Goal: Use online tool/utility: Utilize a website feature to perform a specific function

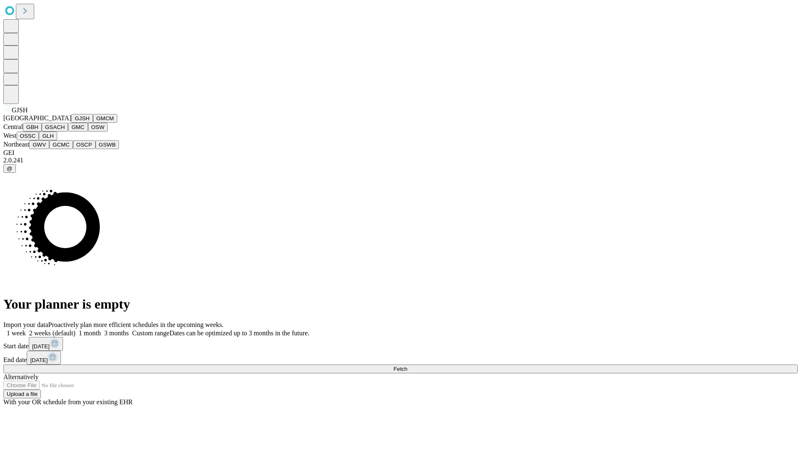
click at [71, 123] on button "GJSH" at bounding box center [82, 118] width 22 height 9
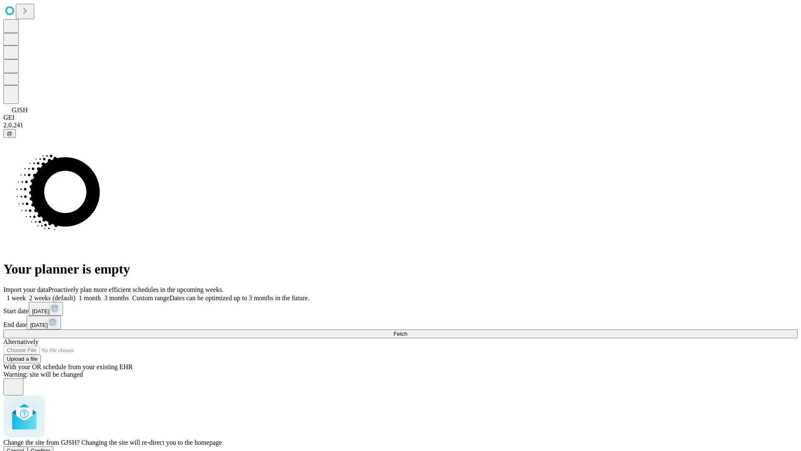
click at [50, 447] on span "Confirm" at bounding box center [41, 450] width 20 height 6
click at [26, 294] on label "1 week" at bounding box center [14, 297] width 23 height 7
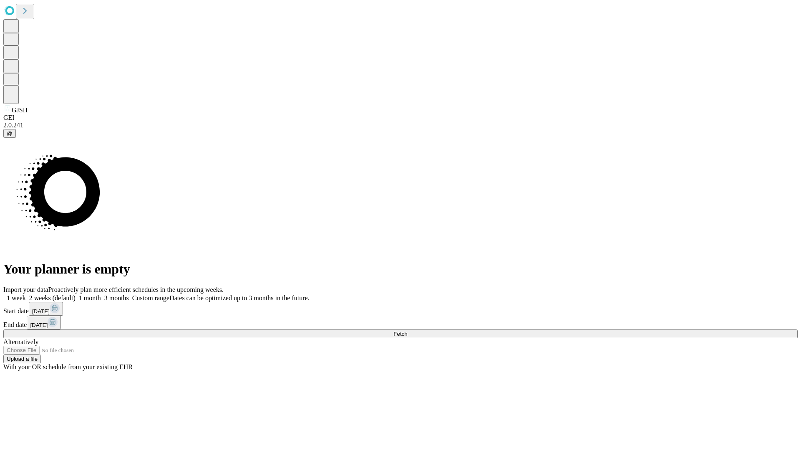
click at [407, 330] on span "Fetch" at bounding box center [400, 333] width 14 height 6
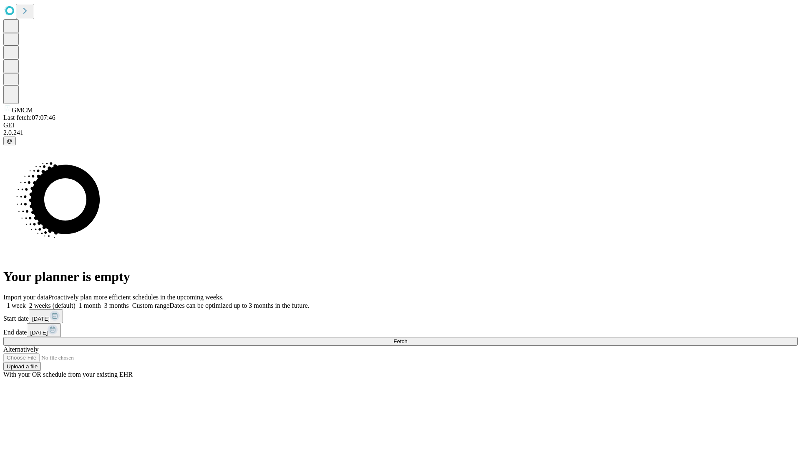
click at [26, 302] on label "1 week" at bounding box center [14, 305] width 23 height 7
click at [407, 338] on span "Fetch" at bounding box center [400, 341] width 14 height 6
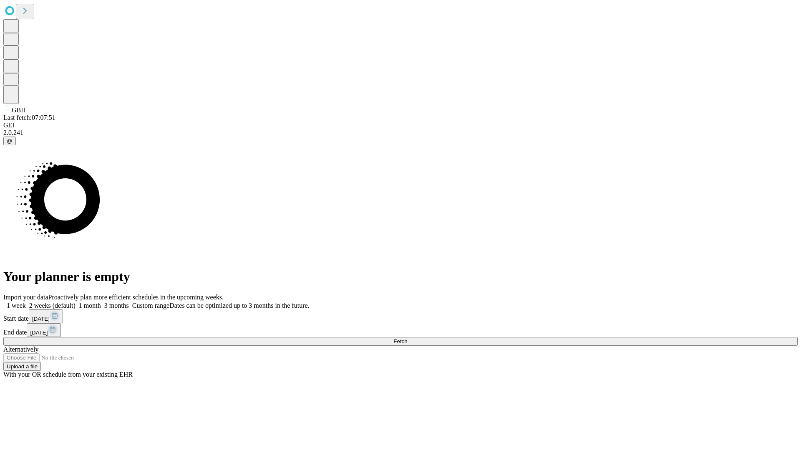
click at [26, 302] on label "1 week" at bounding box center [14, 305] width 23 height 7
click at [407, 338] on span "Fetch" at bounding box center [400, 341] width 14 height 6
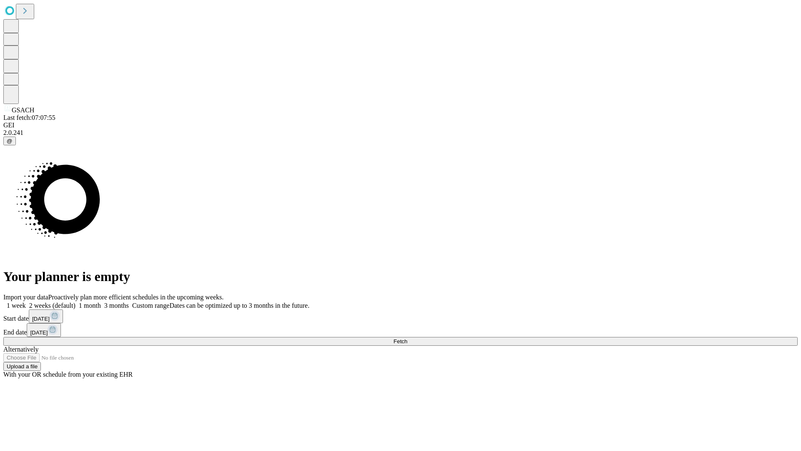
click at [26, 302] on label "1 week" at bounding box center [14, 305] width 23 height 7
click at [407, 338] on span "Fetch" at bounding box center [400, 341] width 14 height 6
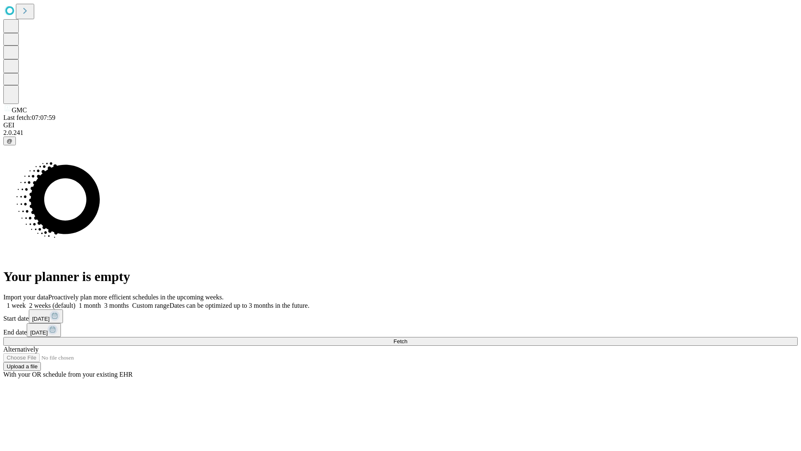
click at [26, 302] on label "1 week" at bounding box center [14, 305] width 23 height 7
click at [407, 338] on span "Fetch" at bounding box center [400, 341] width 14 height 6
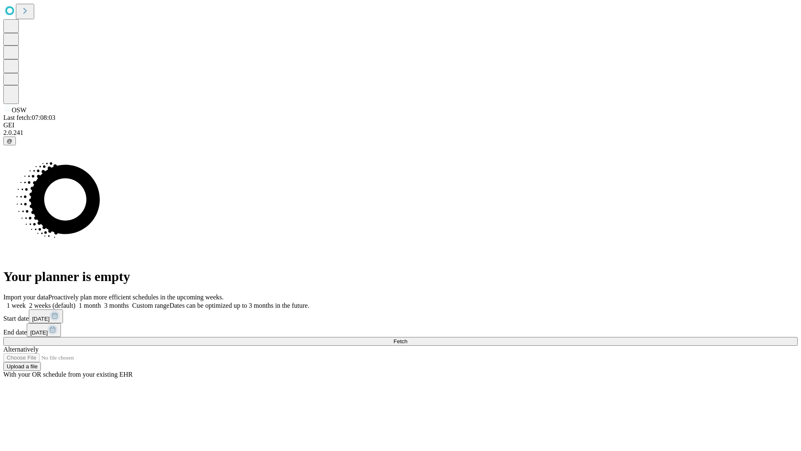
click at [26, 302] on label "1 week" at bounding box center [14, 305] width 23 height 7
click at [407, 338] on span "Fetch" at bounding box center [400, 341] width 14 height 6
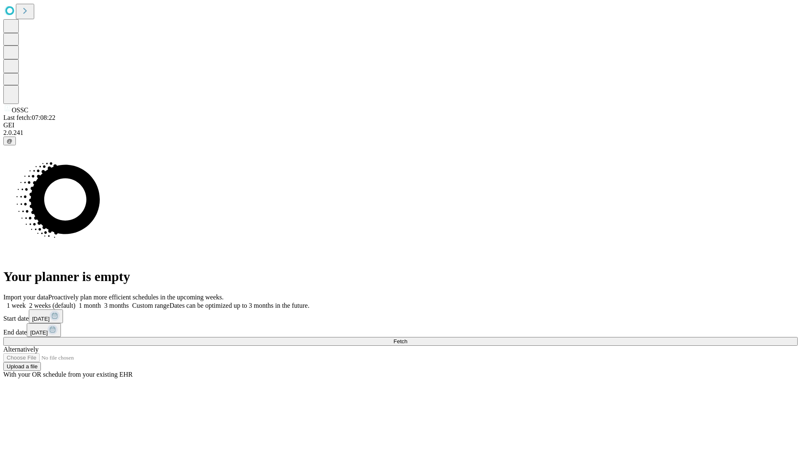
click at [407, 338] on span "Fetch" at bounding box center [400, 341] width 14 height 6
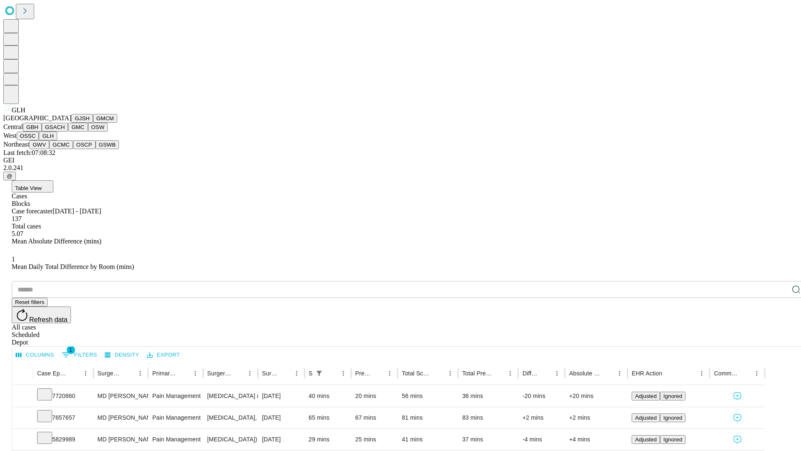
click at [49, 149] on button "GWV" at bounding box center [39, 144] width 20 height 9
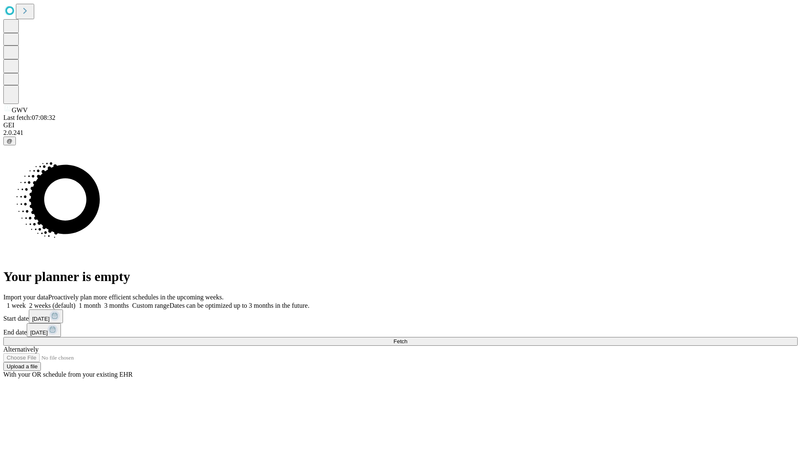
click at [26, 302] on label "1 week" at bounding box center [14, 305] width 23 height 7
click at [407, 338] on span "Fetch" at bounding box center [400, 341] width 14 height 6
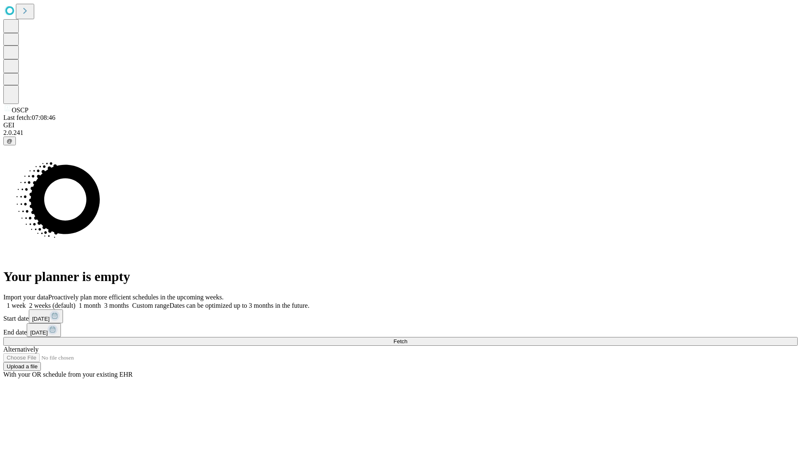
click at [26, 302] on label "1 week" at bounding box center [14, 305] width 23 height 7
click at [407, 338] on span "Fetch" at bounding box center [400, 341] width 14 height 6
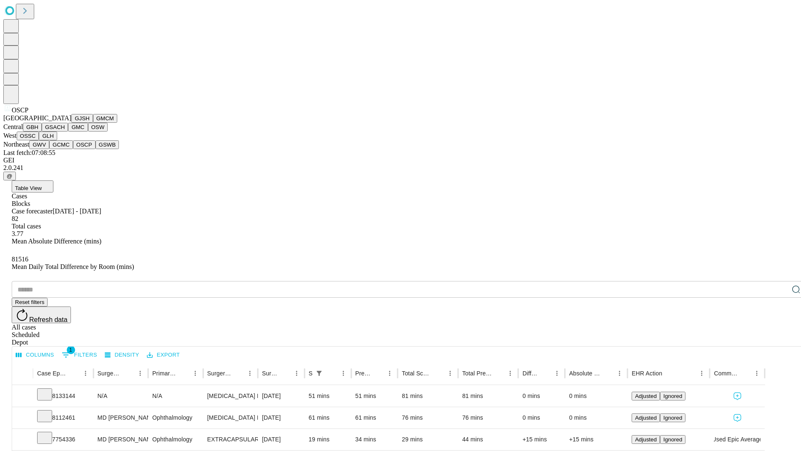
click at [96, 149] on button "GSWB" at bounding box center [108, 144] width 24 height 9
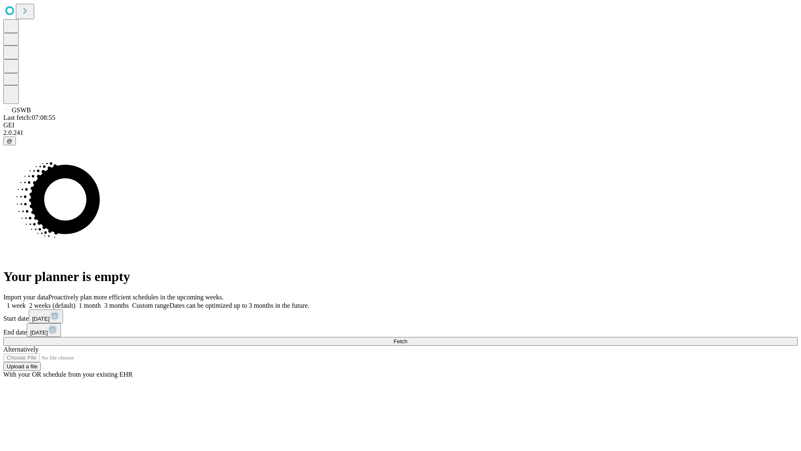
click at [407, 338] on span "Fetch" at bounding box center [400, 341] width 14 height 6
